Goal: Task Accomplishment & Management: Manage account settings

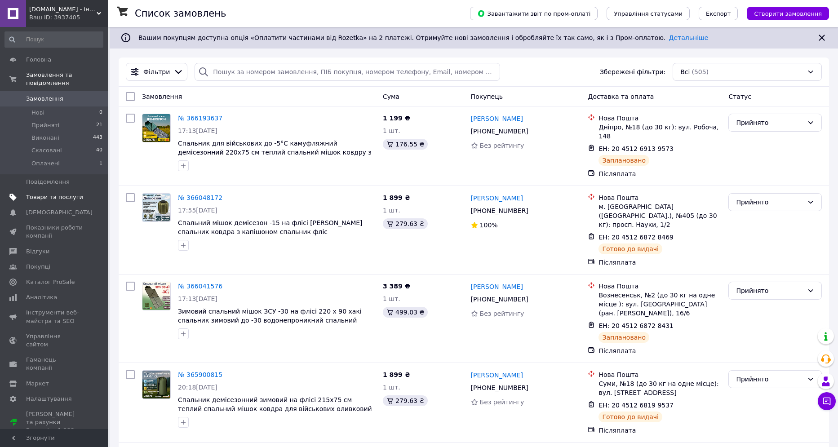
click at [47, 193] on span "Товари та послуги" at bounding box center [54, 197] width 57 height 8
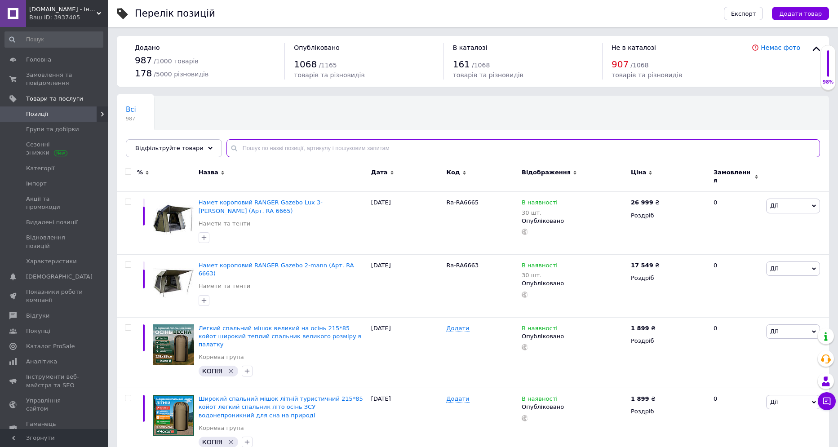
click at [236, 151] on input "text" at bounding box center [524, 148] width 594 height 18
paste input "СП003"
type input "СП003"
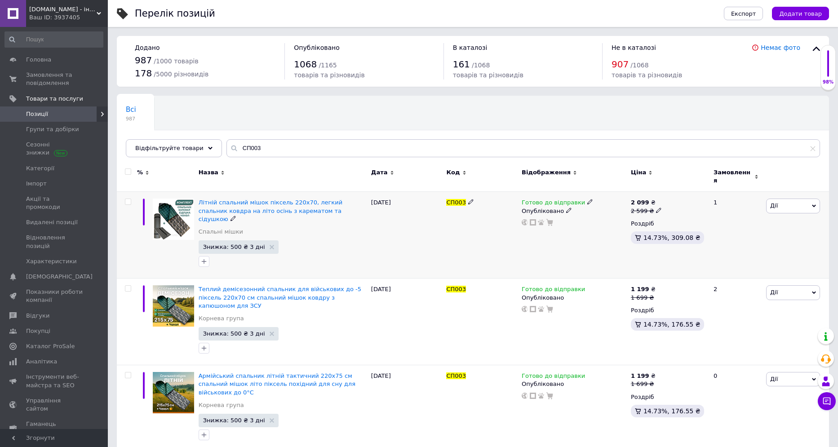
click at [656, 208] on icon at bounding box center [658, 210] width 5 height 5
click at [676, 192] on input "2599" at bounding box center [701, 196] width 68 height 18
type input "2899"
click at [546, 235] on div "Готово до відправки Опубліковано" at bounding box center [574, 235] width 109 height 87
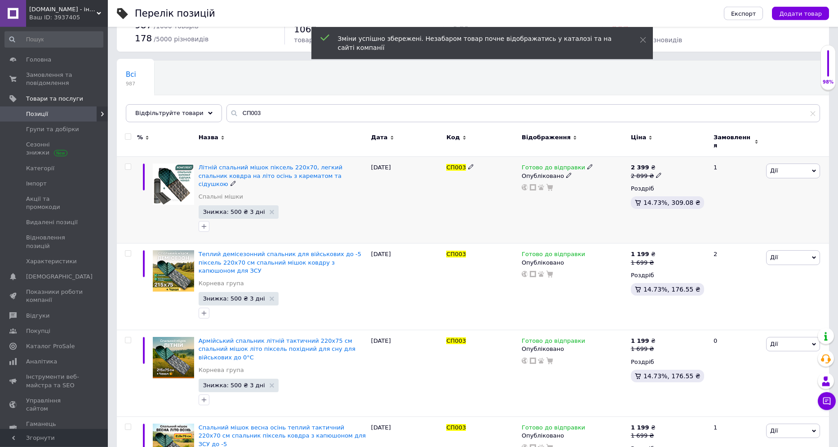
scroll to position [62, 0]
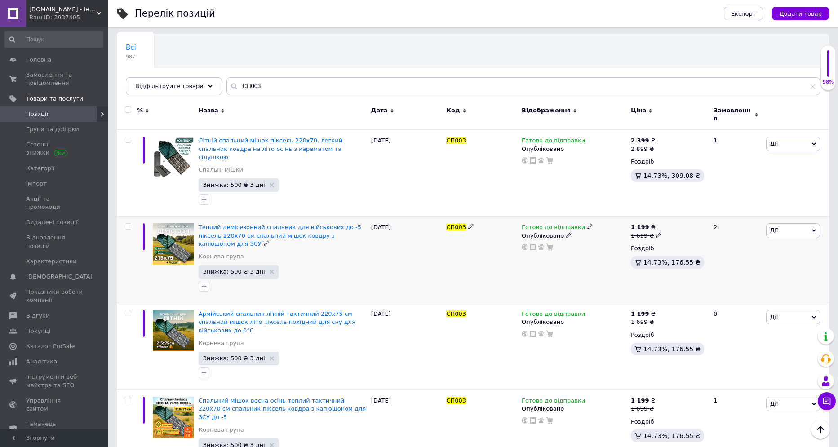
click at [656, 232] on span at bounding box center [658, 235] width 5 height 6
click at [675, 212] on input "1699" at bounding box center [701, 221] width 68 height 18
type input "1899"
click at [620, 240] on div "Готово до відправки Опубліковано" at bounding box center [574, 260] width 109 height 87
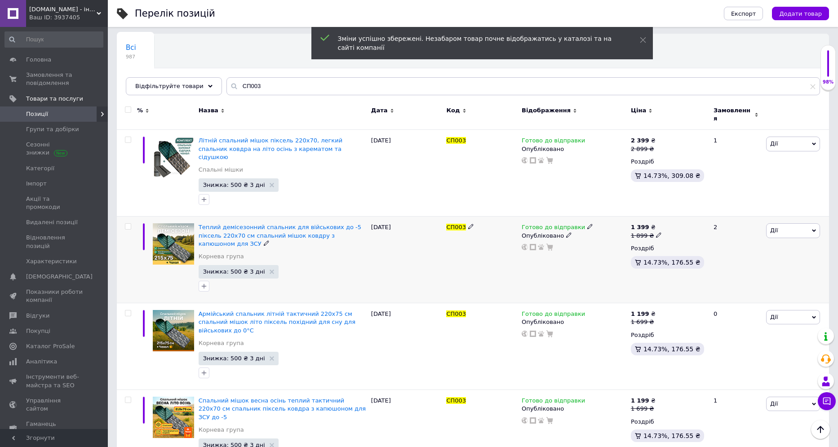
scroll to position [186, 0]
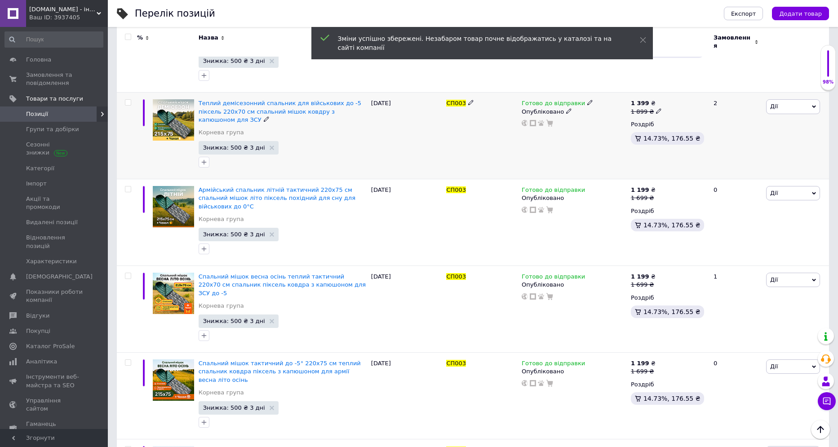
click at [656, 108] on icon at bounding box center [658, 110] width 5 height 5
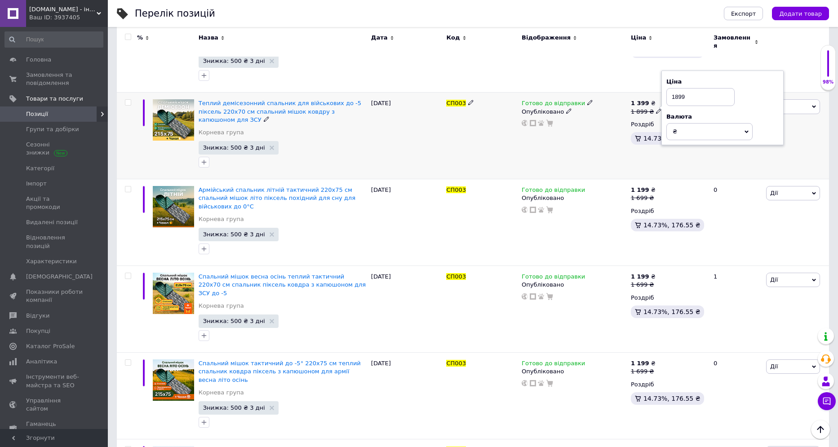
drag, startPoint x: 678, startPoint y: 83, endPoint x: 674, endPoint y: 81, distance: 4.6
click at [674, 88] on input "1899" at bounding box center [701, 97] width 68 height 18
type input "1999"
click at [594, 199] on div "Готово до відправки Опубліковано" at bounding box center [574, 222] width 109 height 87
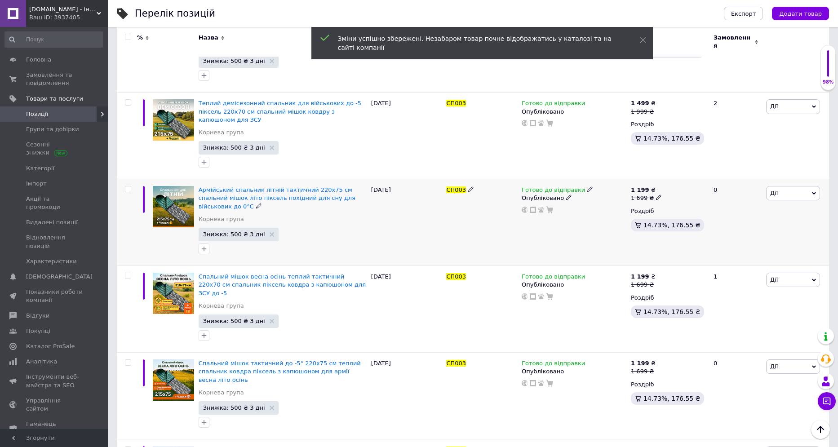
click at [656, 195] on icon at bounding box center [658, 197] width 5 height 5
drag, startPoint x: 678, startPoint y: 161, endPoint x: 674, endPoint y: 157, distance: 5.4
click at [674, 175] on input "1699" at bounding box center [701, 184] width 68 height 18
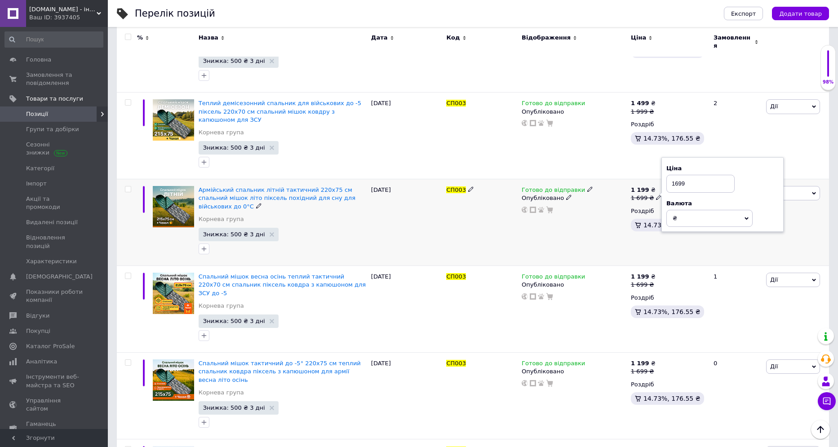
click at [676, 175] on input "1699" at bounding box center [701, 184] width 68 height 18
type input "1999"
click at [656, 282] on use at bounding box center [658, 284] width 5 height 5
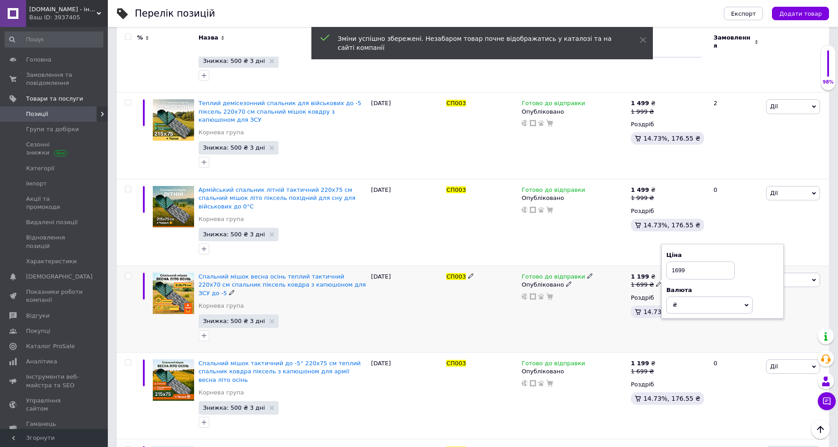
drag, startPoint x: 676, startPoint y: 240, endPoint x: 680, endPoint y: 243, distance: 4.9
click at [680, 262] on input "1699" at bounding box center [701, 271] width 68 height 18
click at [678, 262] on input "1699" at bounding box center [701, 271] width 68 height 18
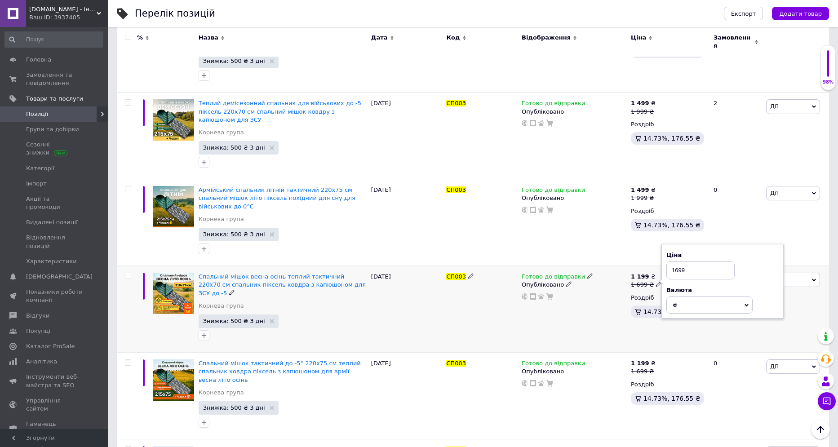
click at [676, 262] on input "1699" at bounding box center [701, 271] width 68 height 18
type input "1999"
click at [656, 368] on icon at bounding box center [658, 370] width 5 height 5
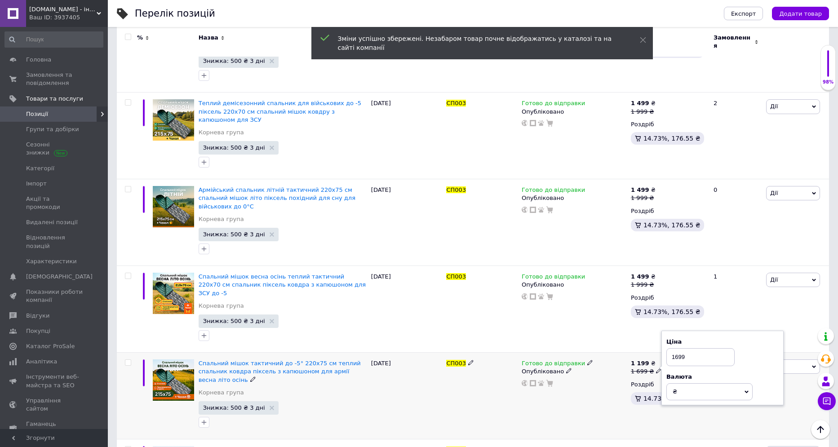
click at [677, 348] on input "1699" at bounding box center [701, 357] width 68 height 18
type input "1999"
click at [621, 353] on div "Готово до відправки Опубліковано" at bounding box center [574, 396] width 109 height 87
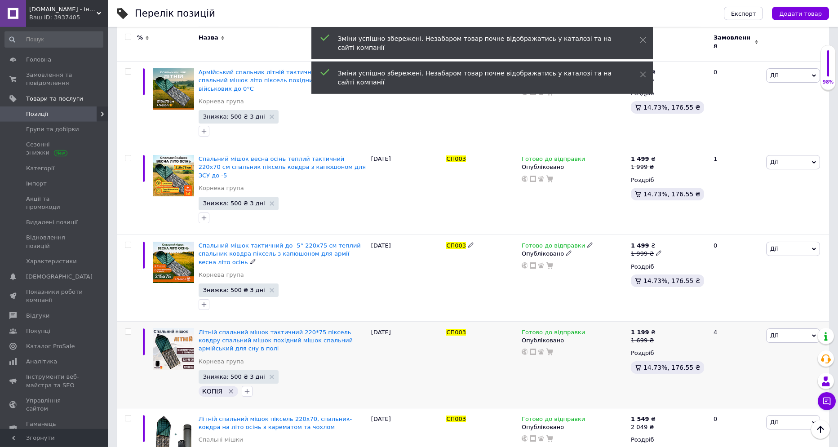
scroll to position [310, 0]
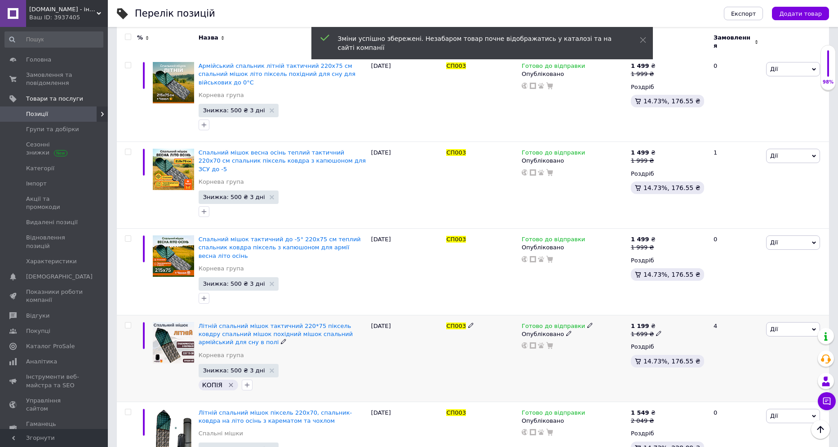
click at [656, 331] on use at bounding box center [658, 333] width 5 height 5
drag, startPoint x: 674, startPoint y: 282, endPoint x: 678, endPoint y: 283, distance: 4.6
click at [678, 311] on input "1699" at bounding box center [701, 320] width 68 height 18
type input "1999"
click at [620, 330] on div "Комісія за замовлення" at bounding box center [572, 323] width 108 height 23
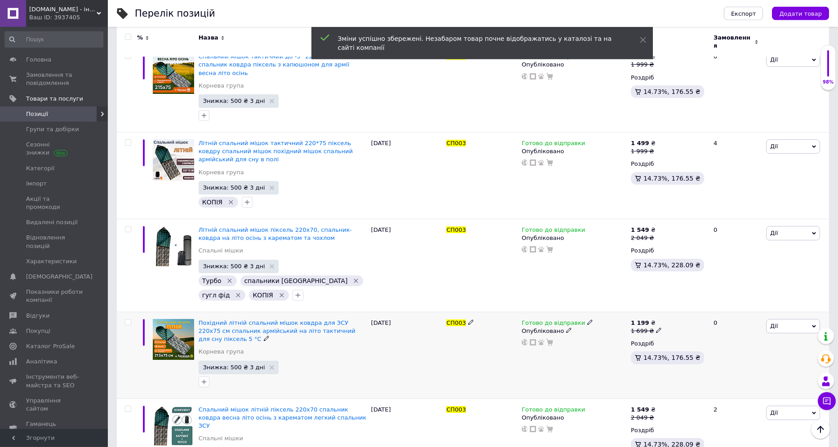
scroll to position [496, 0]
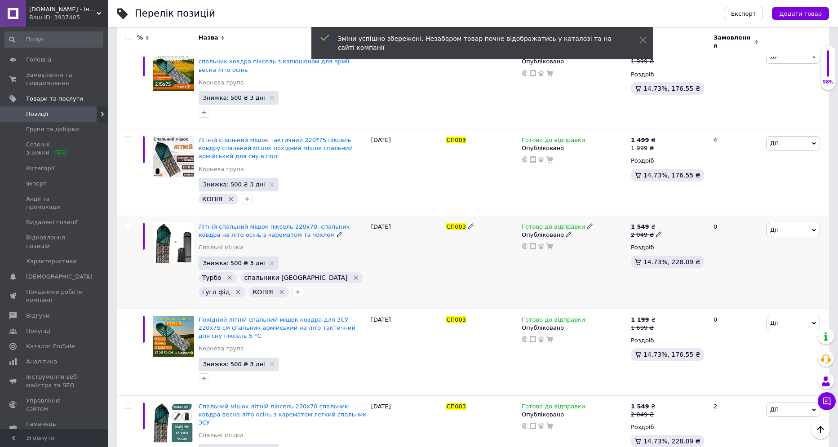
click at [656, 231] on span at bounding box center [658, 234] width 5 height 6
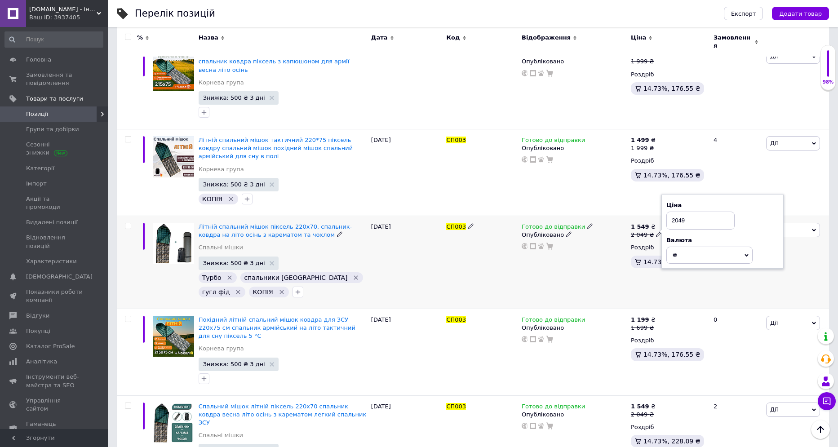
click at [678, 212] on input "2049" at bounding box center [701, 221] width 68 height 18
type input "2349"
click at [656, 325] on icon at bounding box center [658, 327] width 5 height 5
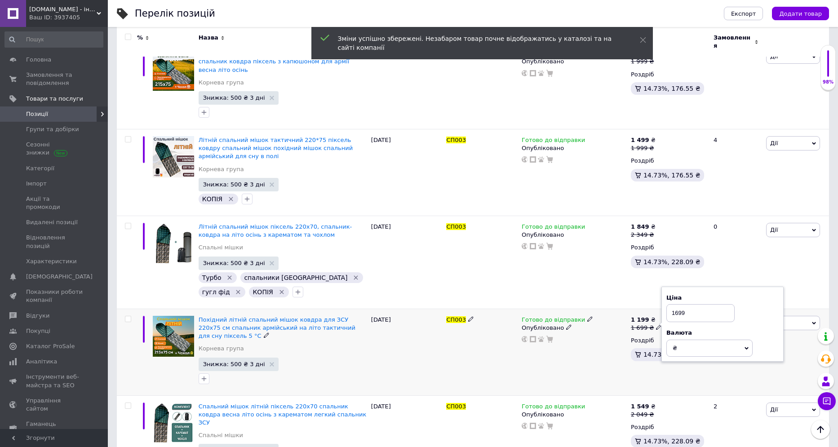
click at [679, 304] on input "1699" at bounding box center [701, 313] width 68 height 18
type input "1999"
click at [608, 319] on div "Готово до відправки Опубліковано" at bounding box center [574, 352] width 109 height 87
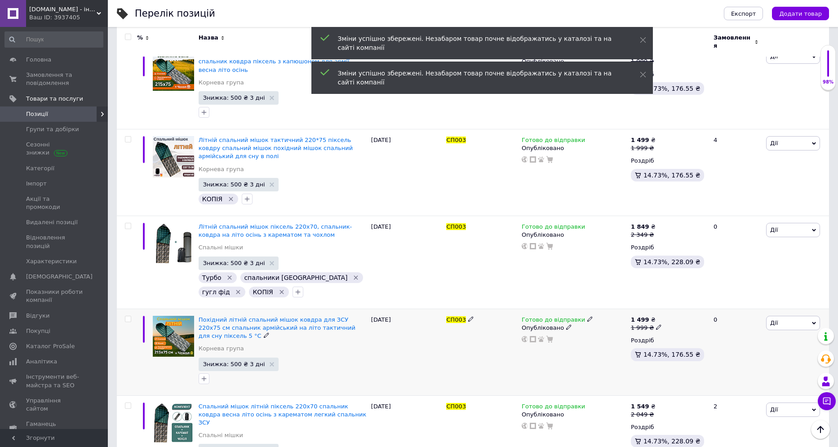
scroll to position [620, 0]
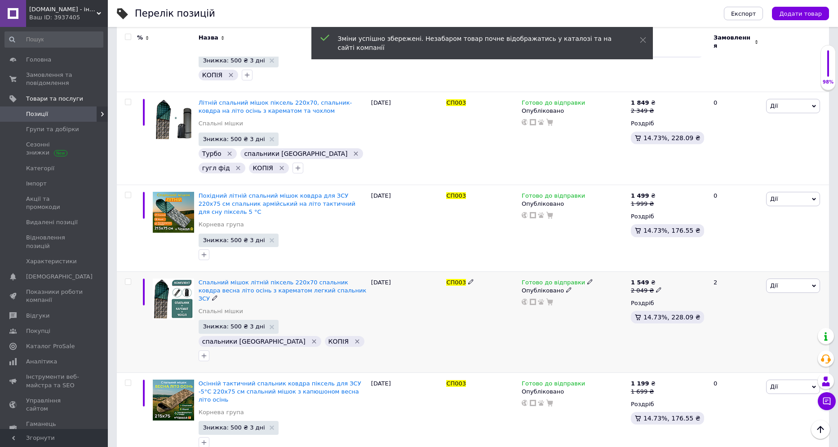
click at [656, 287] on icon at bounding box center [658, 289] width 5 height 5
click at [678, 267] on input "2049" at bounding box center [701, 276] width 68 height 18
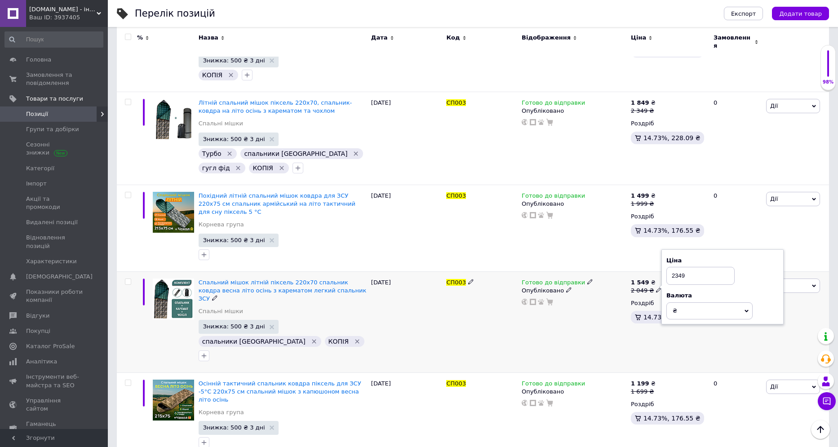
type input "2349"
click at [606, 297] on div "Готово до відправки Опубліковано" at bounding box center [574, 322] width 109 height 101
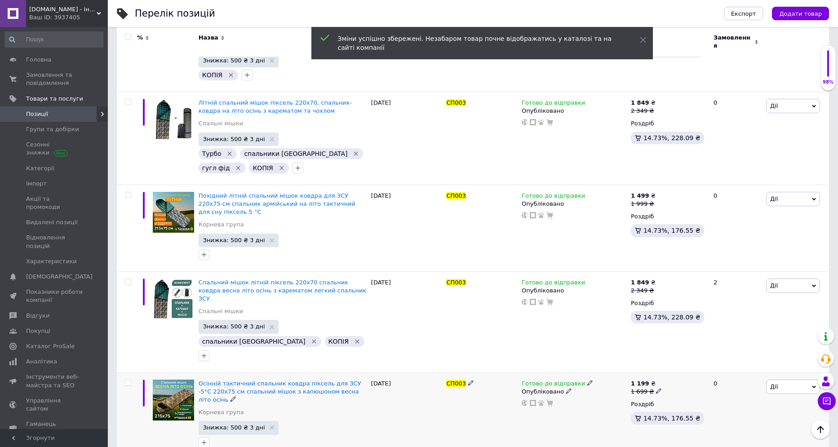
click at [656, 388] on icon at bounding box center [658, 390] width 5 height 5
click at [679, 368] on input "1699" at bounding box center [701, 377] width 68 height 18
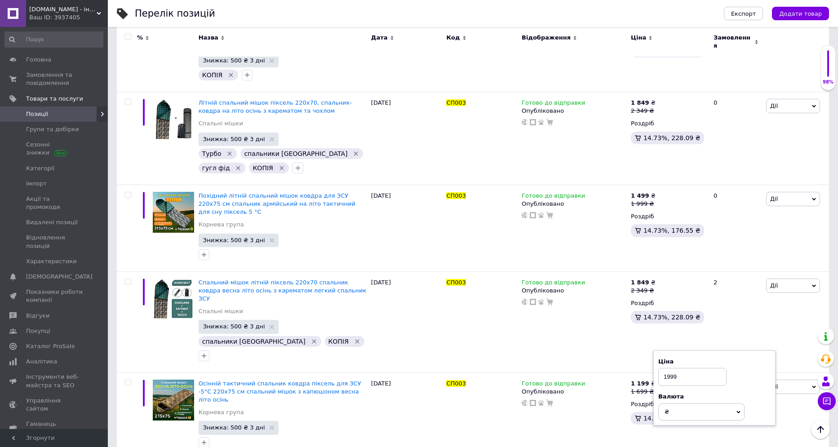
type input "1999"
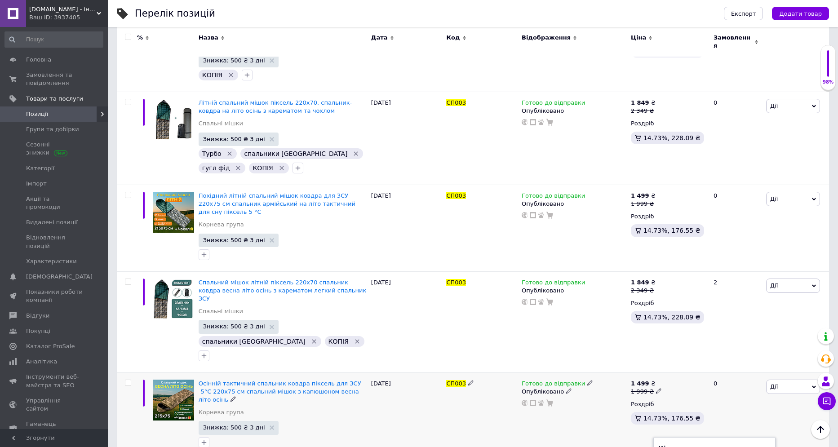
type input "2399"
click at [619, 373] on div "Готово до відправки Опубліковано" at bounding box center [574, 416] width 109 height 87
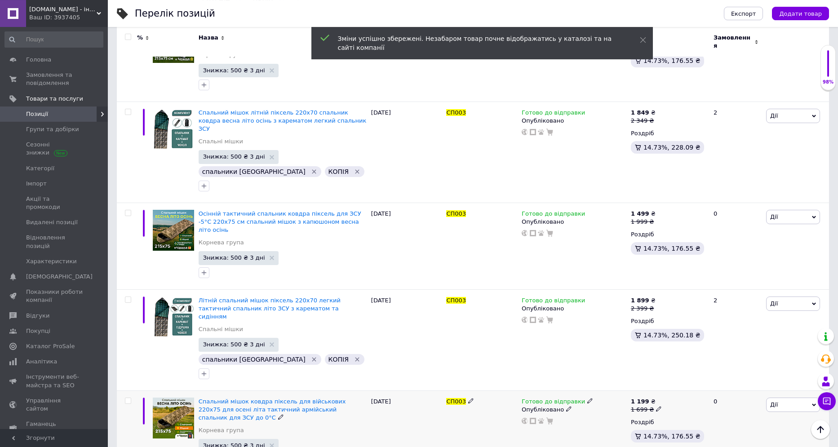
scroll to position [869, 0]
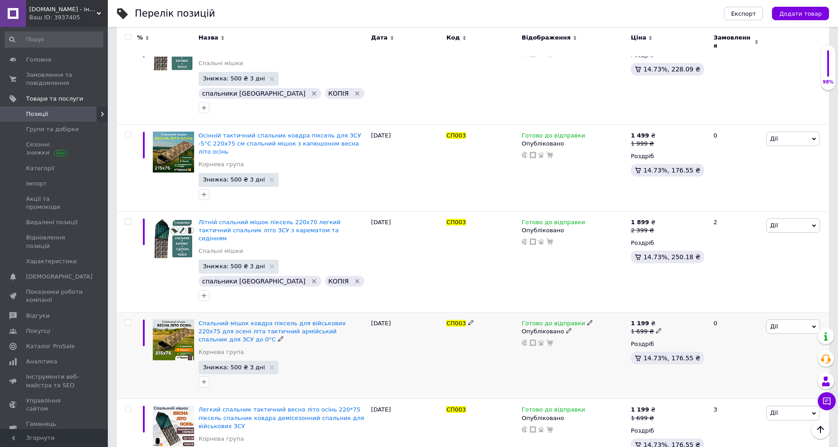
click at [652, 328] on div "1 699 ₴" at bounding box center [646, 332] width 31 height 8
click at [677, 308] on input "1699" at bounding box center [701, 317] width 68 height 18
type input "1999"
click at [595, 399] on div "Готово до відправки Опубліковано" at bounding box center [574, 442] width 109 height 87
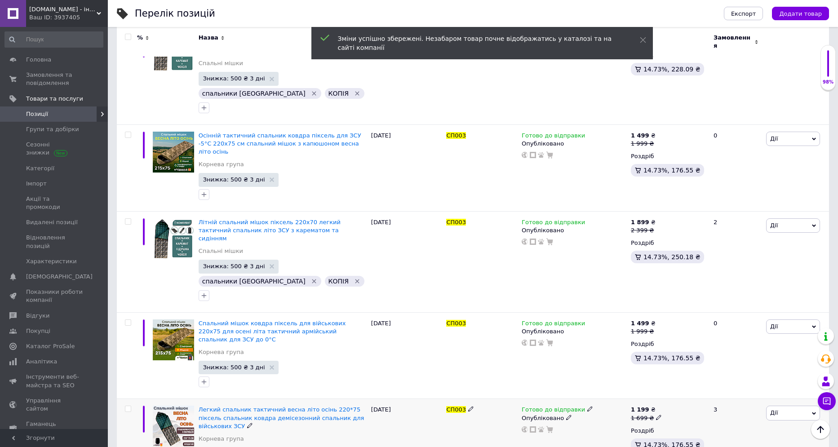
click at [658, 414] on span at bounding box center [659, 417] width 6 height 6
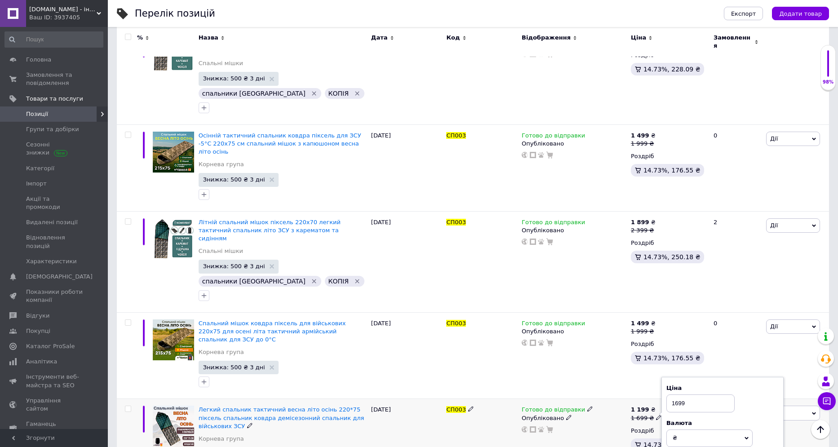
drag, startPoint x: 675, startPoint y: 298, endPoint x: 679, endPoint y: 299, distance: 4.7
click at [679, 395] on input "1699" at bounding box center [701, 404] width 68 height 18
type input "1999"
click at [622, 338] on div "Комісія за замовлення" at bounding box center [572, 337] width 108 height 23
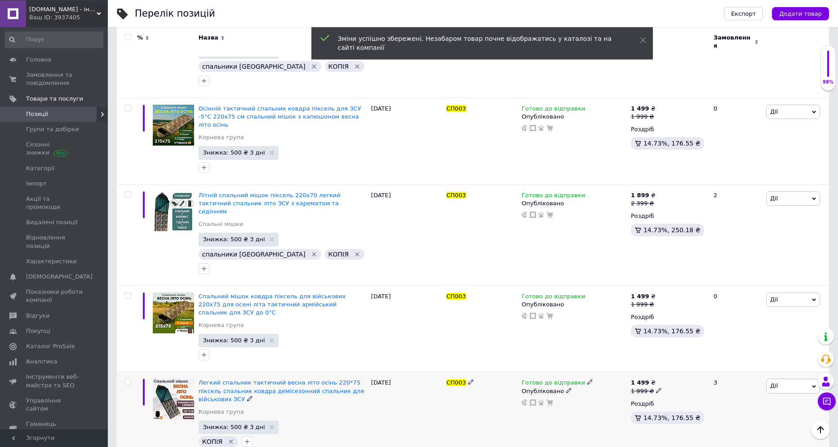
scroll to position [993, 0]
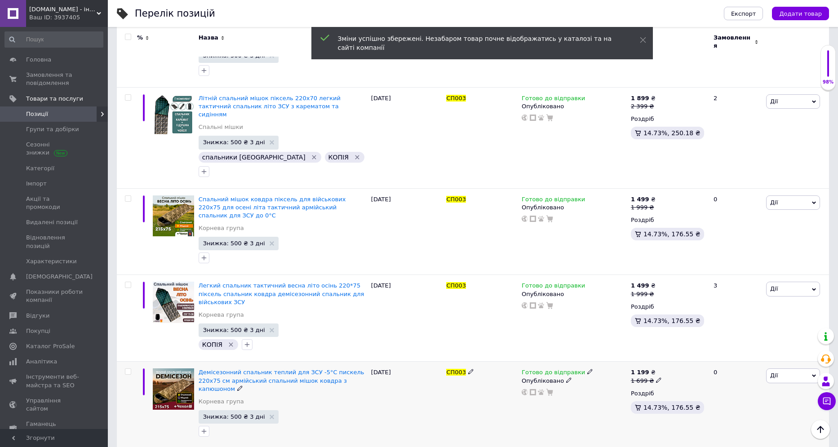
click at [657, 378] on icon at bounding box center [658, 380] width 5 height 5
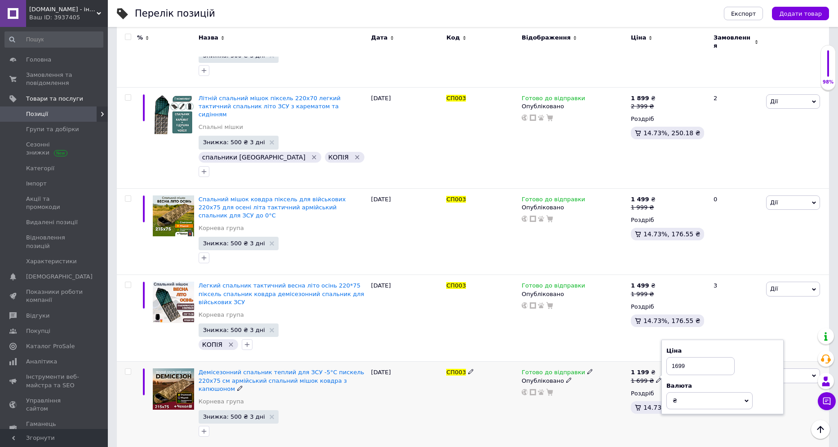
click at [677, 357] on input "1699" at bounding box center [701, 366] width 68 height 18
type input "1999"
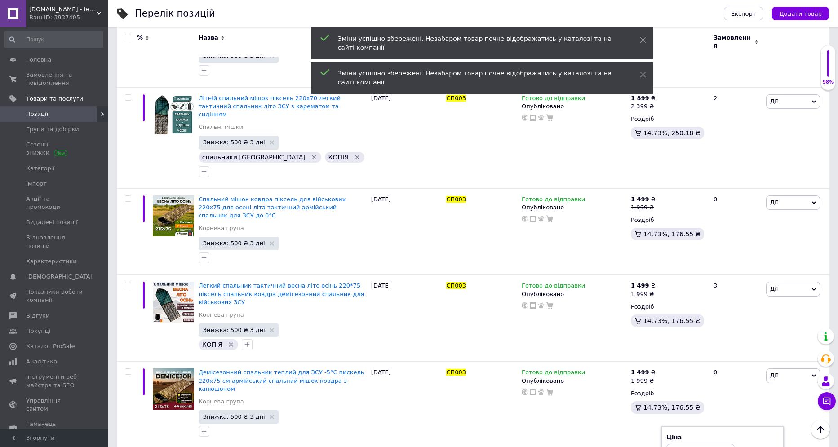
drag, startPoint x: 675, startPoint y: 330, endPoint x: 679, endPoint y: 332, distance: 4.7
click at [679, 444] on input "1699" at bounding box center [701, 453] width 68 height 18
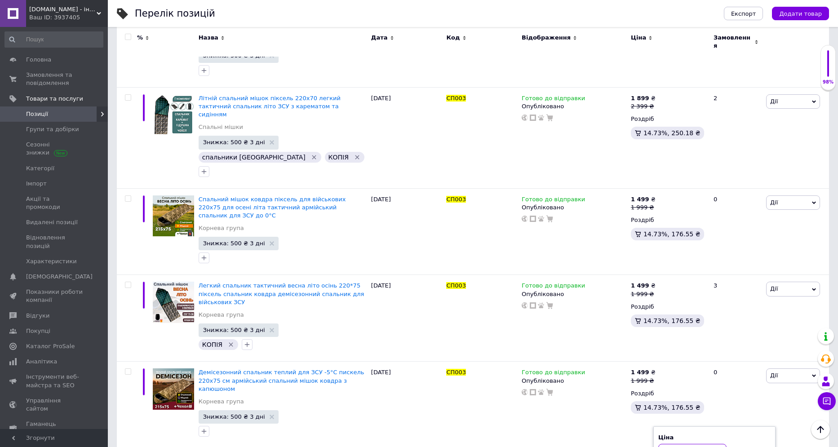
type input "1999"
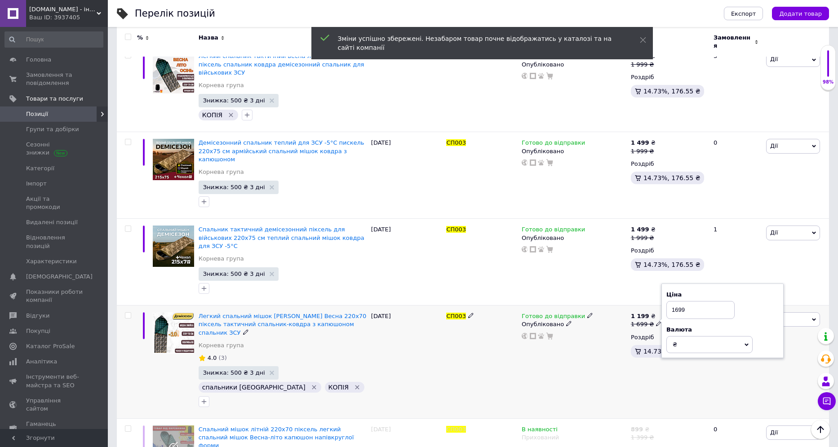
click at [676, 301] on input "1699" at bounding box center [701, 310] width 68 height 18
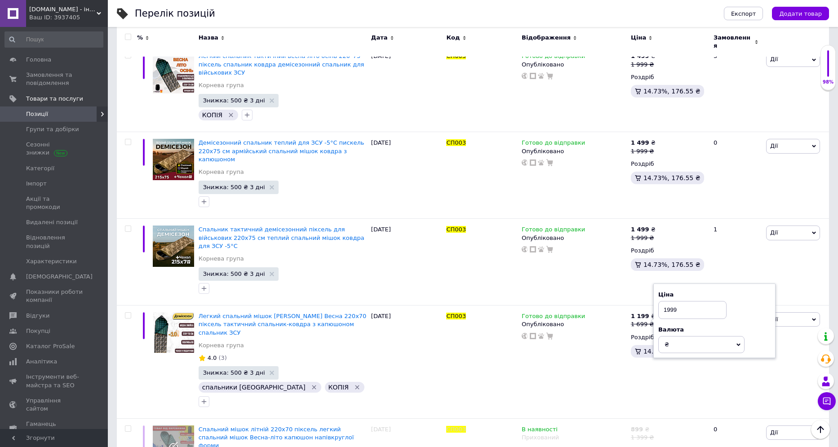
type input "1999"
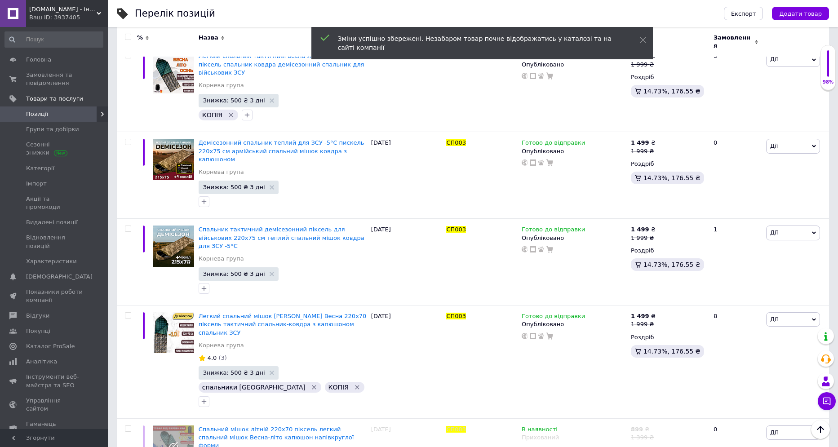
drag, startPoint x: 677, startPoint y: 348, endPoint x: 675, endPoint y: 344, distance: 5.2
type input "1999"
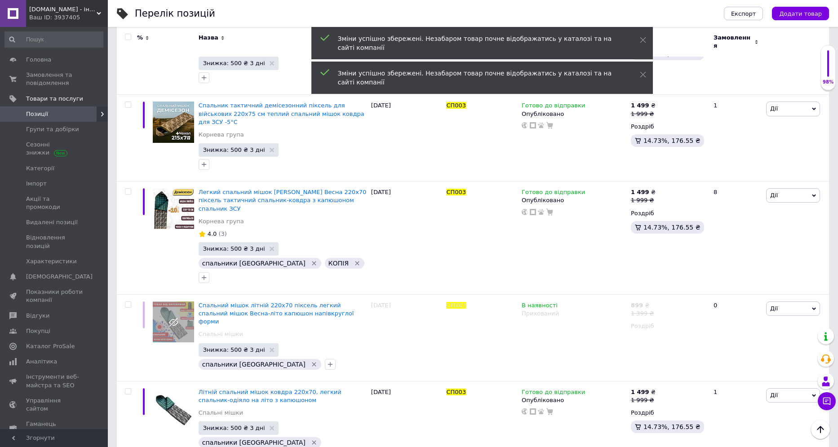
scroll to position [1408, 0]
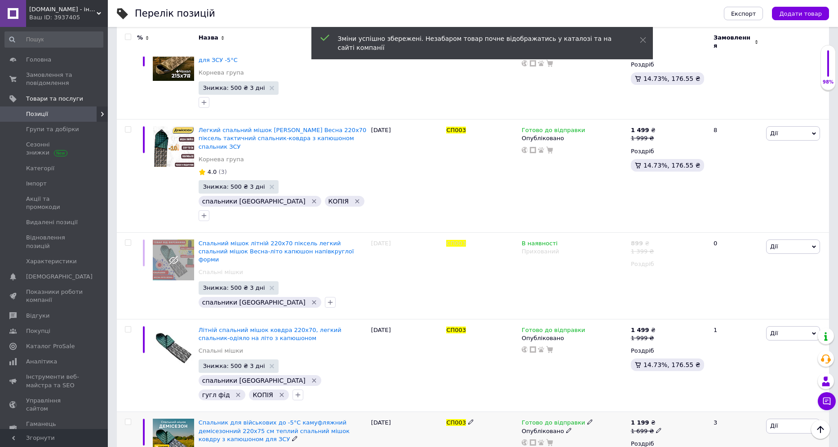
click at [655, 419] on div "1 199 ₴" at bounding box center [646, 423] width 31 height 8
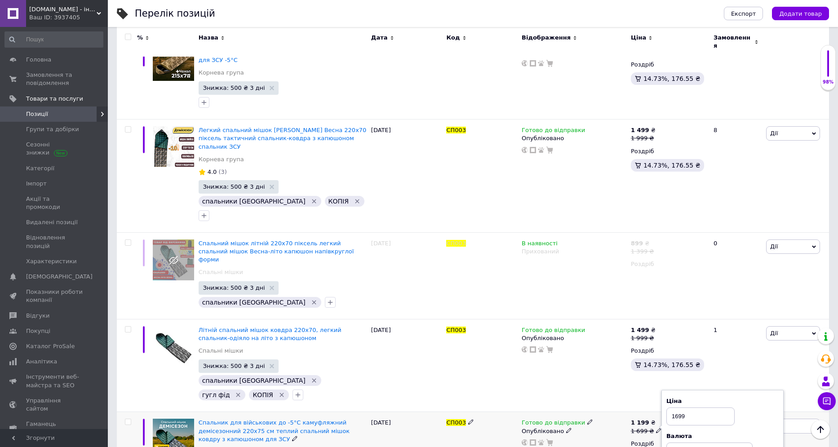
click at [676, 408] on input "1699" at bounding box center [701, 417] width 68 height 18
type input "1999"
click at [624, 303] on div "Комісія за замовлення" at bounding box center [575, 296] width 102 height 22
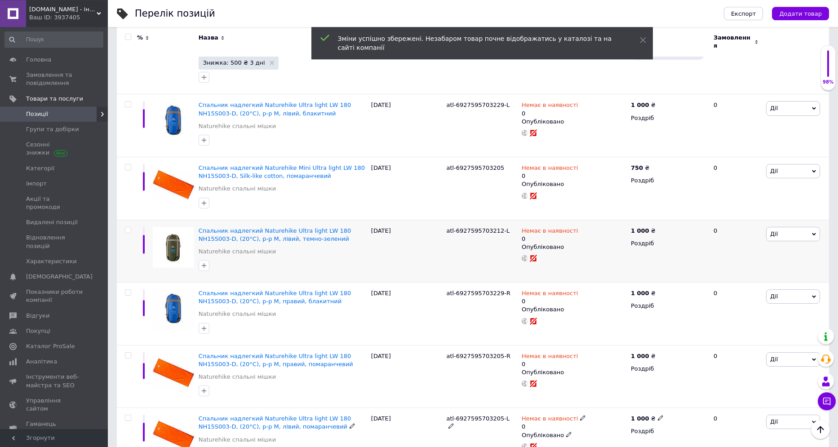
scroll to position [1835, 0]
